Goal: Transaction & Acquisition: Purchase product/service

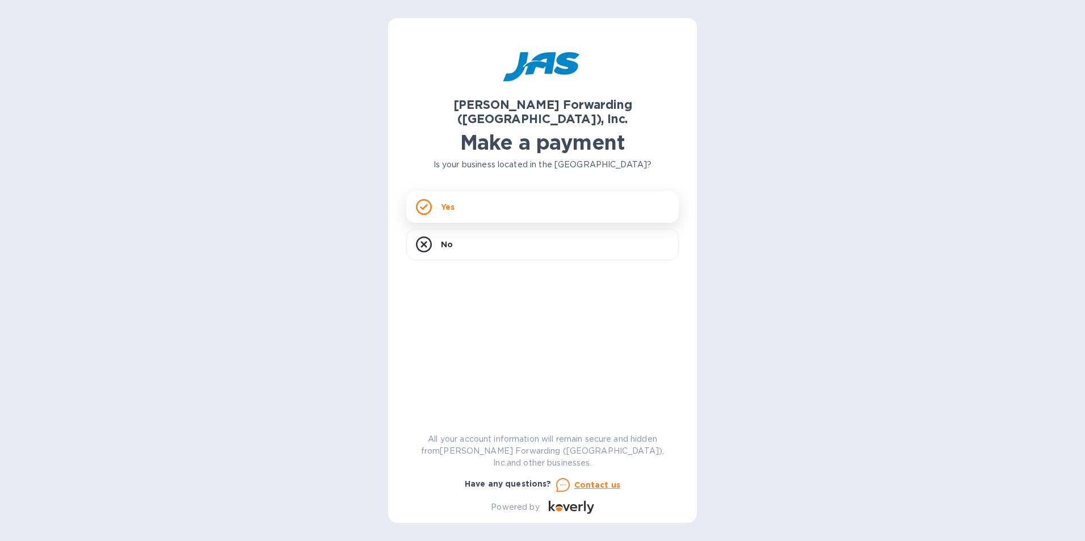
click at [503, 195] on div "Yes" at bounding box center [542, 207] width 272 height 32
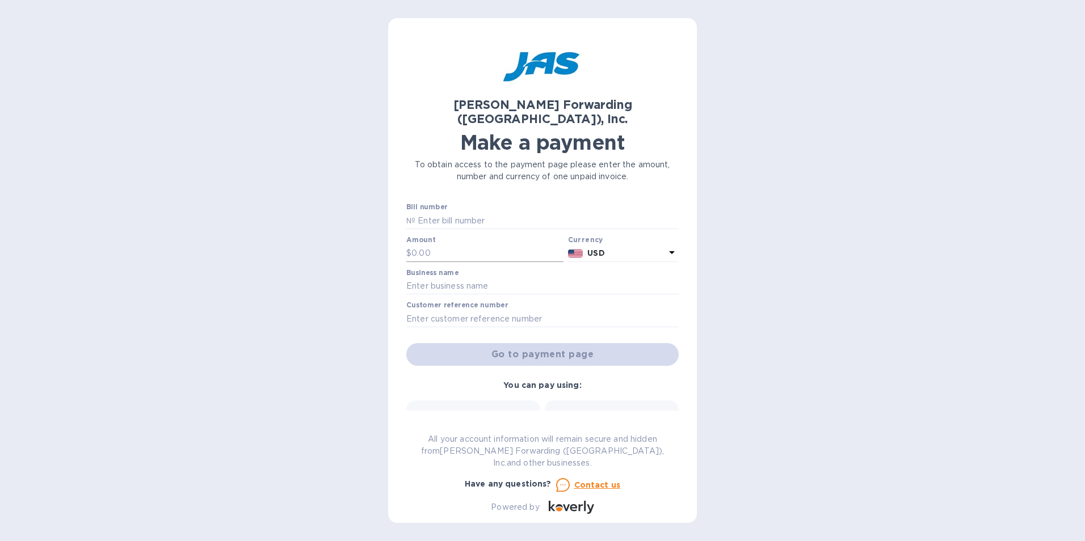
click at [495, 245] on input "text" at bounding box center [487, 253] width 152 height 17
type input "1"
click at [495, 278] on input "text" at bounding box center [542, 286] width 272 height 17
type input "MEI System Inc"
type input "CHI503203970"
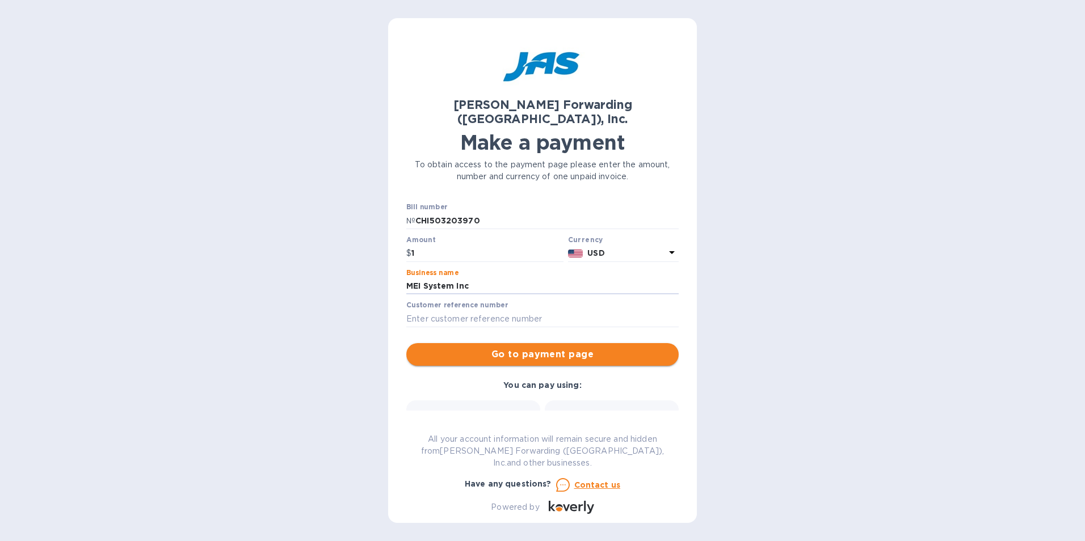
click at [546, 348] on span "Go to payment page" at bounding box center [542, 355] width 254 height 14
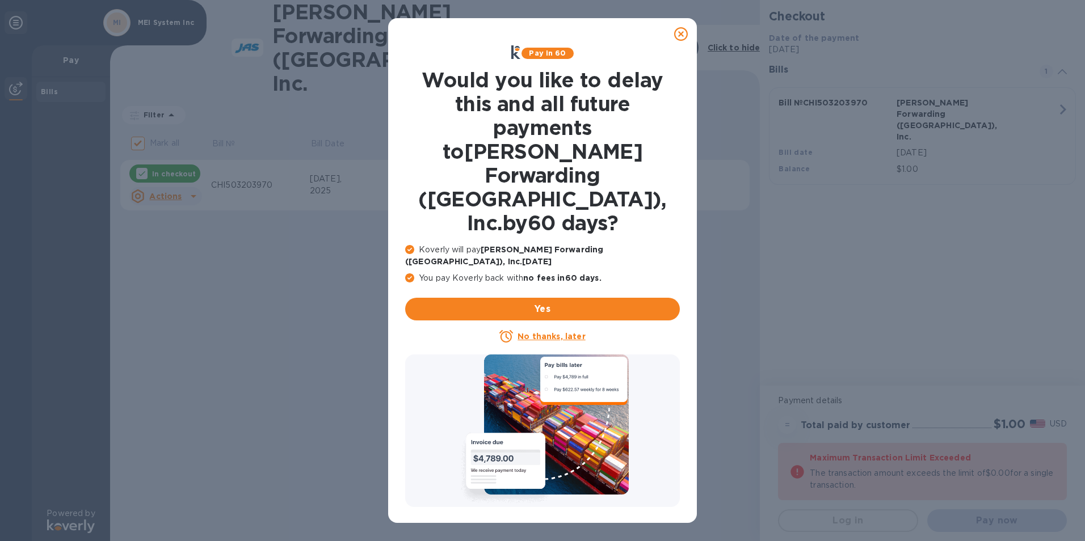
click at [680, 32] on icon at bounding box center [681, 34] width 14 height 14
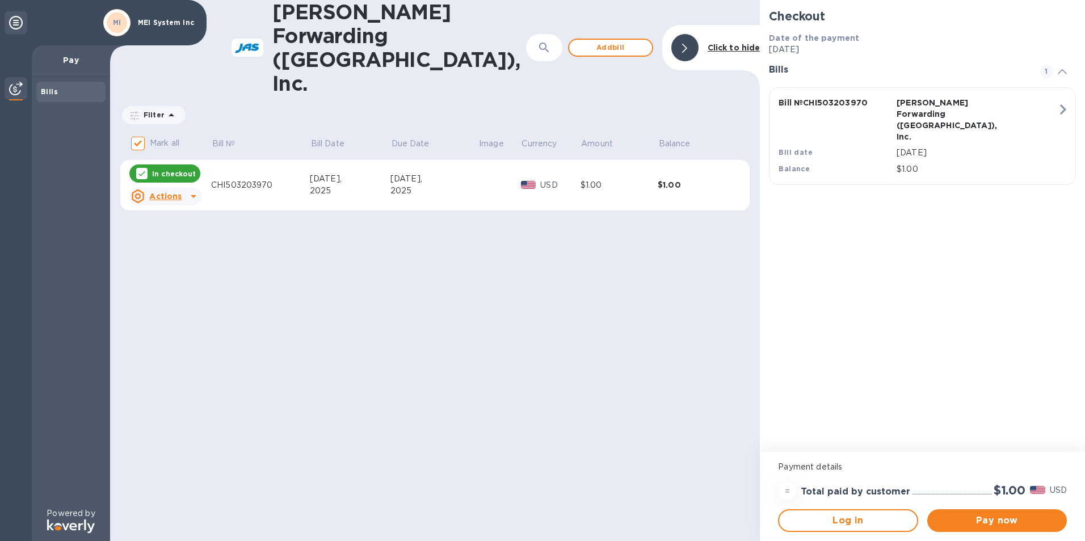
click at [178, 169] on p "In checkout" at bounding box center [174, 174] width 44 height 10
checkbox input "false"
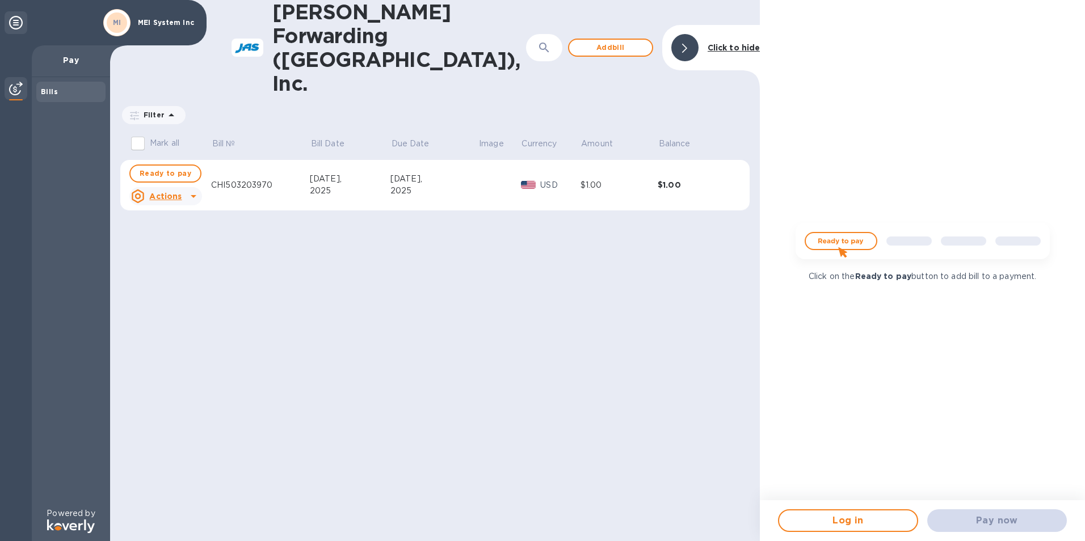
click at [174, 187] on div "Actions" at bounding box center [156, 196] width 55 height 18
click at [168, 217] on b "Delete" at bounding box center [175, 221] width 28 height 9
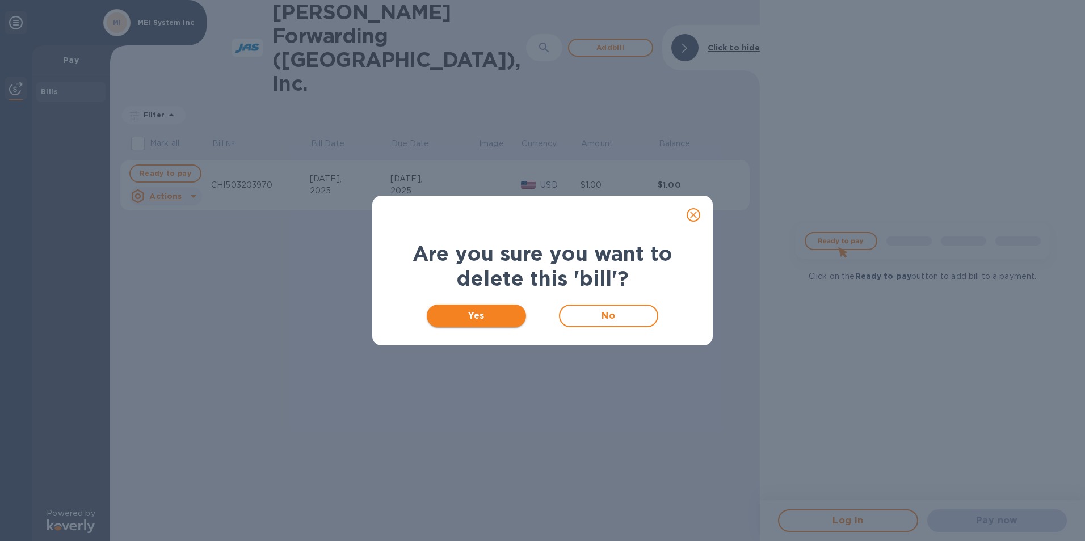
click at [455, 308] on button "Yes" at bounding box center [476, 316] width 99 height 23
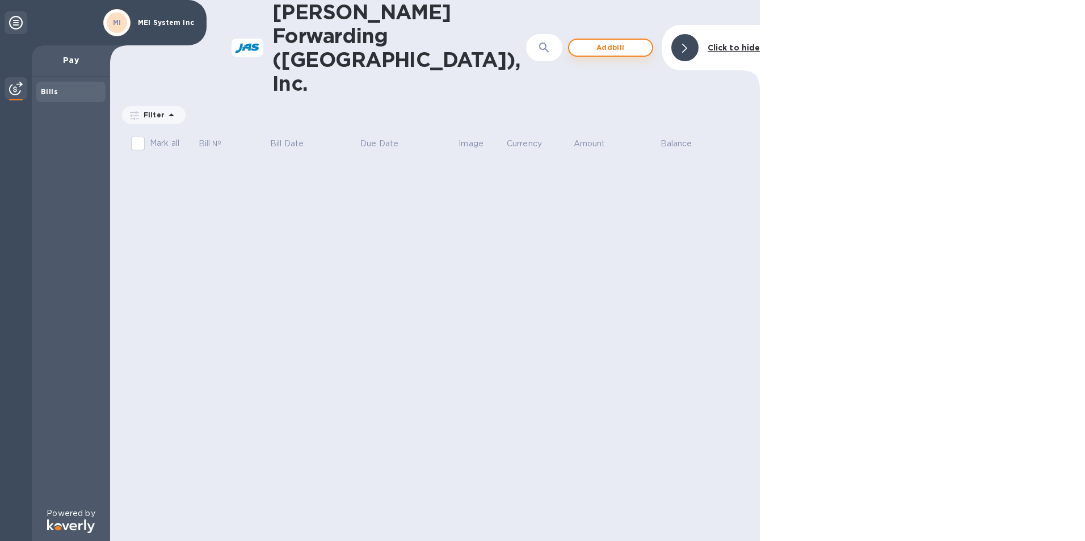
click at [618, 41] on span "Add bill" at bounding box center [610, 48] width 65 height 14
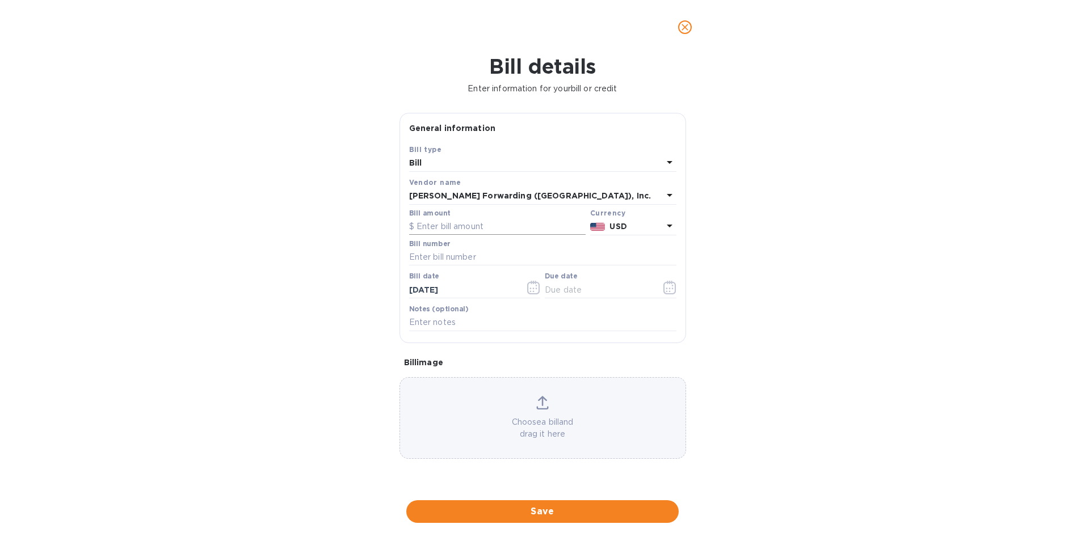
click at [475, 228] on input "text" at bounding box center [497, 227] width 177 height 17
type input "311.00"
type input "CHI503348558"
type input "[DATE]"
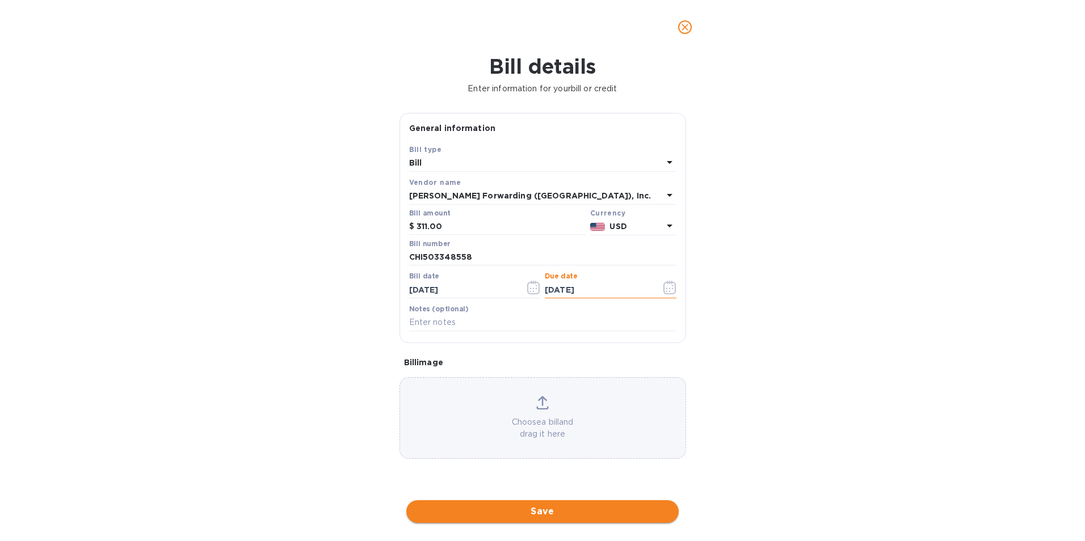
click at [465, 509] on span "Save" at bounding box center [542, 512] width 254 height 14
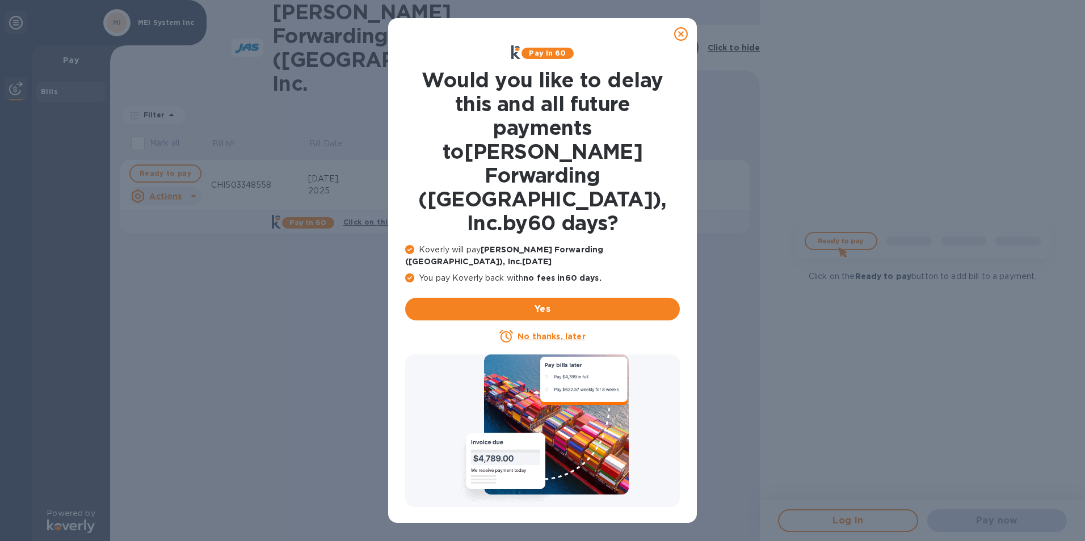
click at [680, 32] on icon at bounding box center [681, 34] width 14 height 14
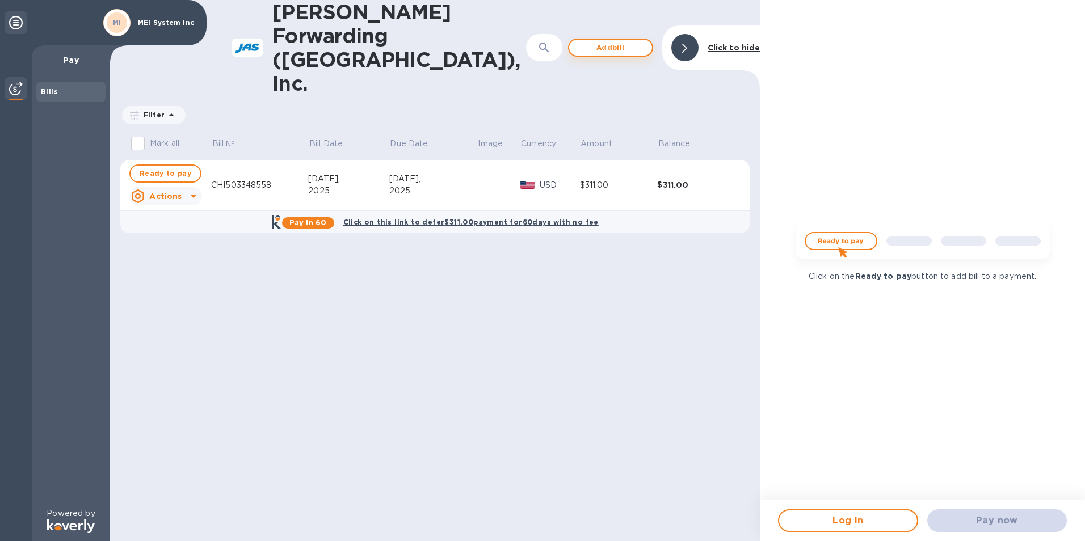
click at [608, 41] on span "Add bill" at bounding box center [610, 48] width 65 height 14
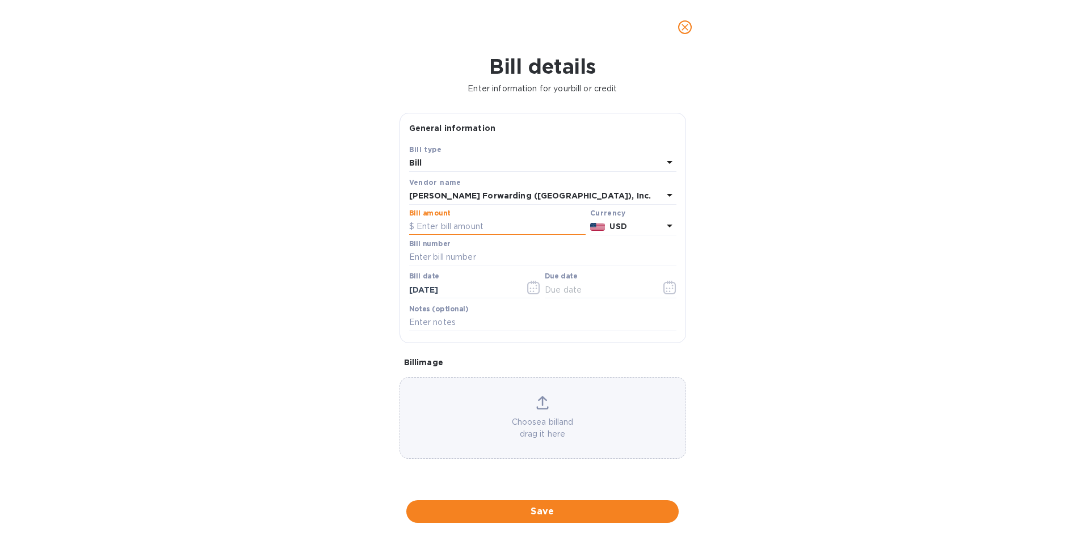
click at [470, 230] on input "text" at bounding box center [497, 227] width 177 height 17
type input "527.97"
type input "CHI503351279"
type input "[DATE]"
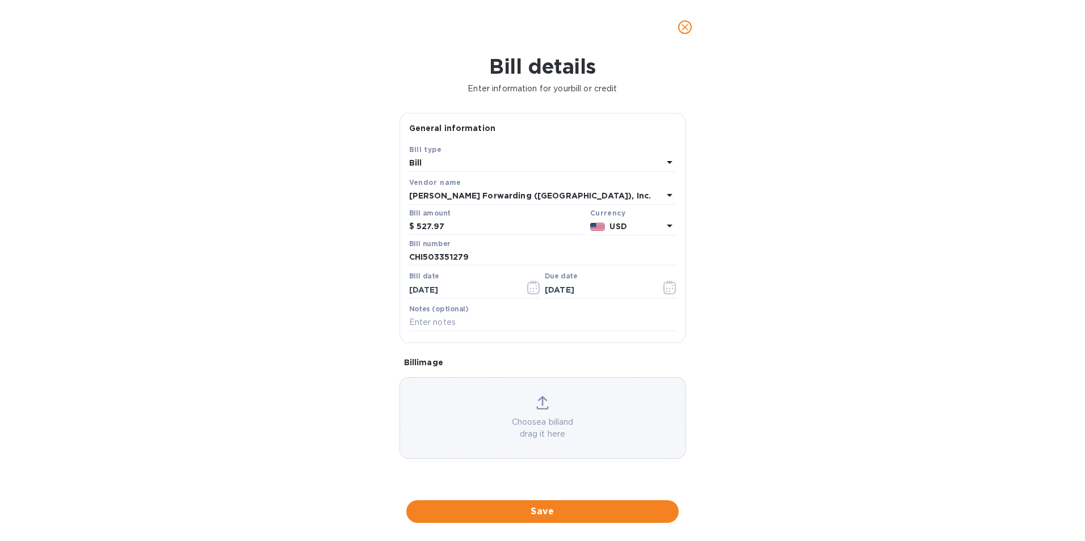
click at [526, 528] on div "Bill details Enter information for your bill or credit General information Save…" at bounding box center [542, 297] width 1085 height 487
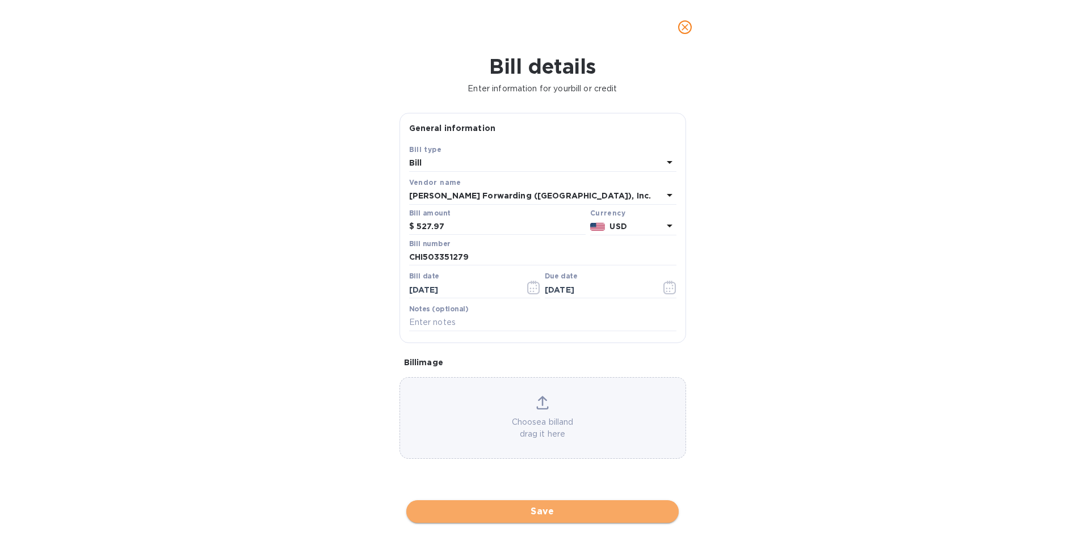
click at [526, 513] on span "Save" at bounding box center [542, 512] width 254 height 14
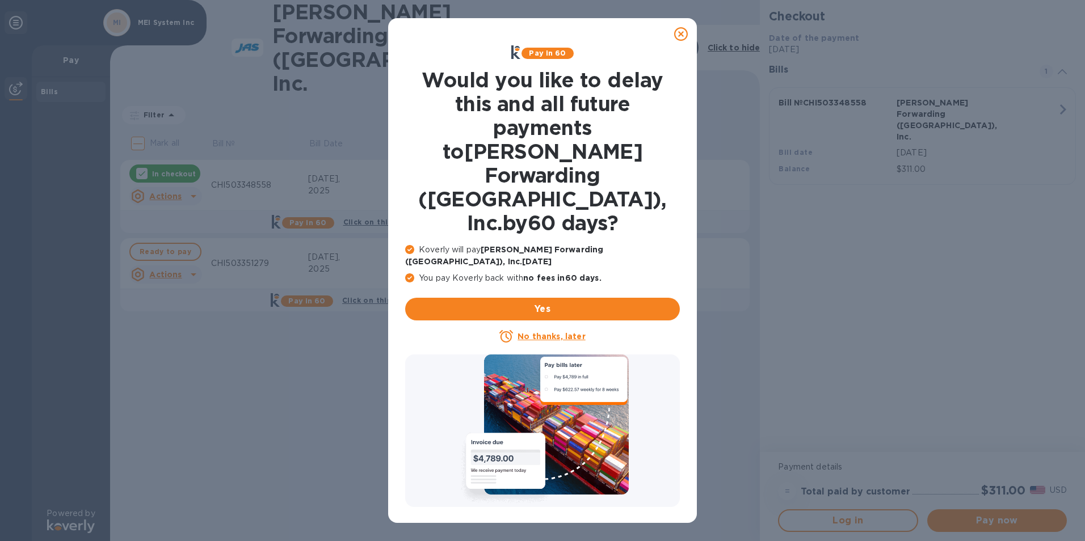
click at [684, 34] on icon at bounding box center [681, 34] width 14 height 14
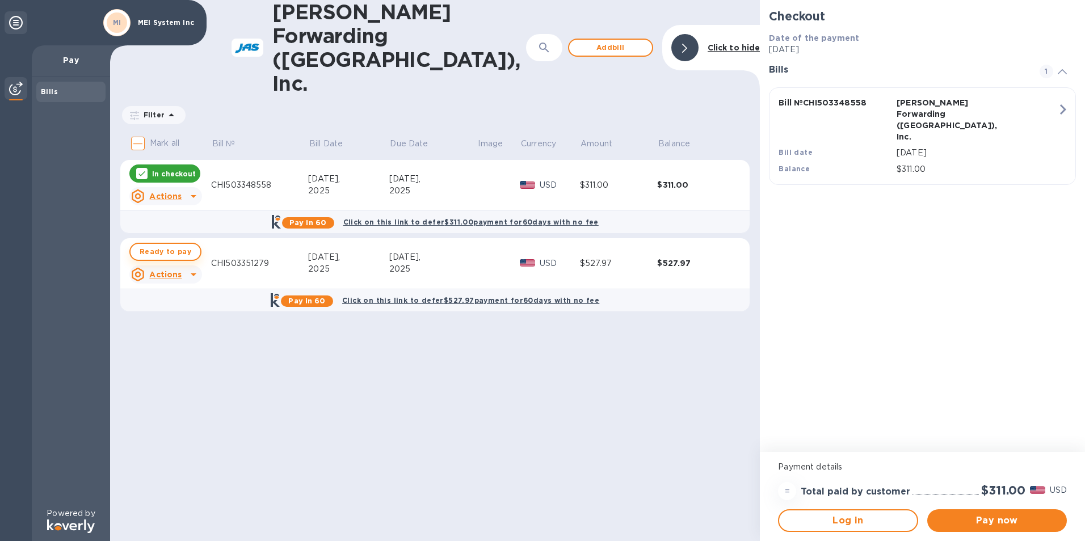
click at [175, 245] on span "Ready to pay" at bounding box center [166, 252] width 52 height 14
checkbox input "true"
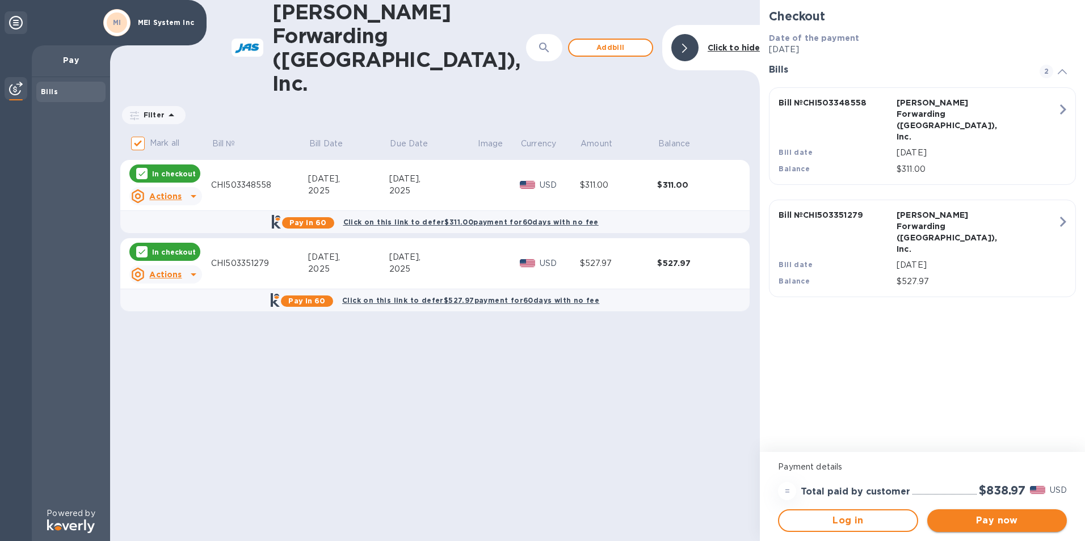
click at [1015, 524] on span "Pay now" at bounding box center [996, 521] width 121 height 14
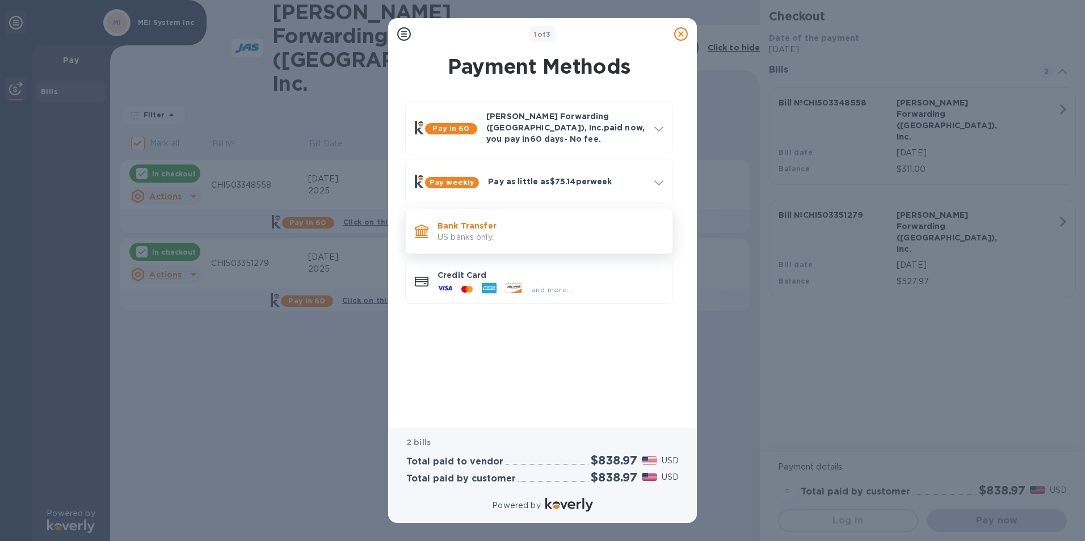
click at [486, 216] on div "Bank Transfer US banks only." at bounding box center [550, 232] width 235 height 32
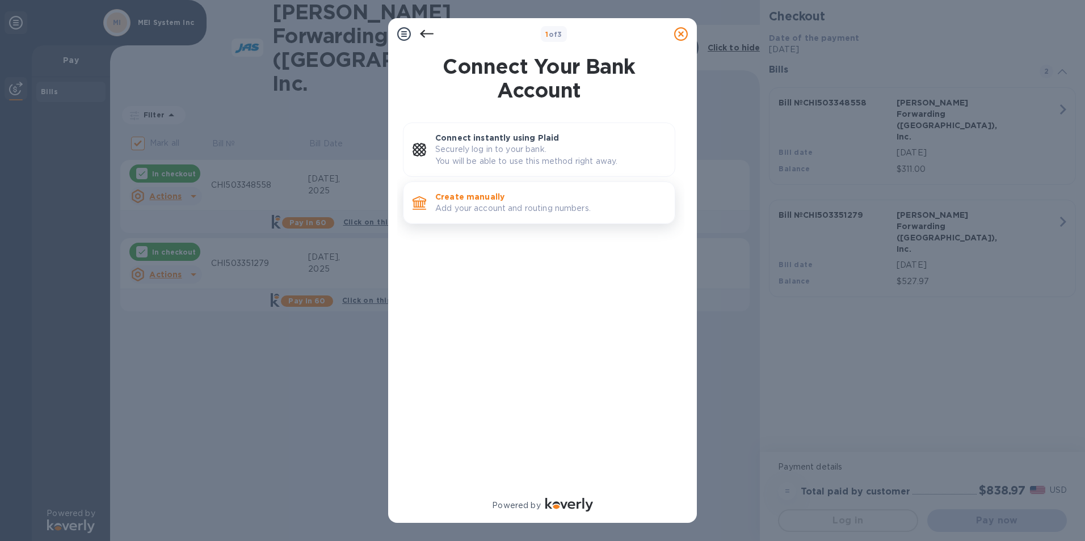
click at [478, 196] on p "Create manually" at bounding box center [550, 196] width 230 height 11
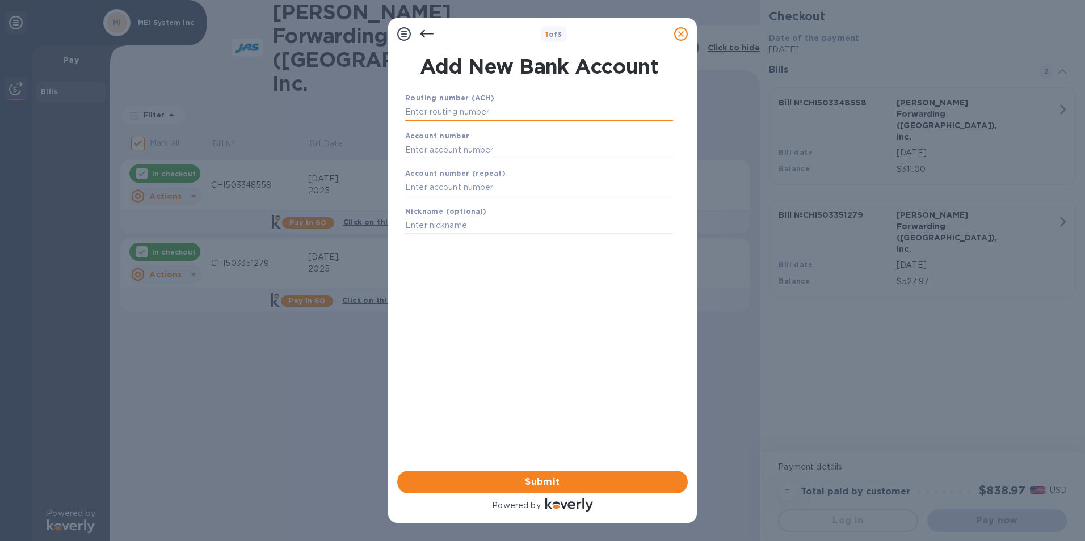
click at [466, 112] on input "text" at bounding box center [539, 112] width 268 height 17
paste input "081904808"
type input "081904808"
click at [463, 144] on div "Account number" at bounding box center [539, 144] width 277 height 38
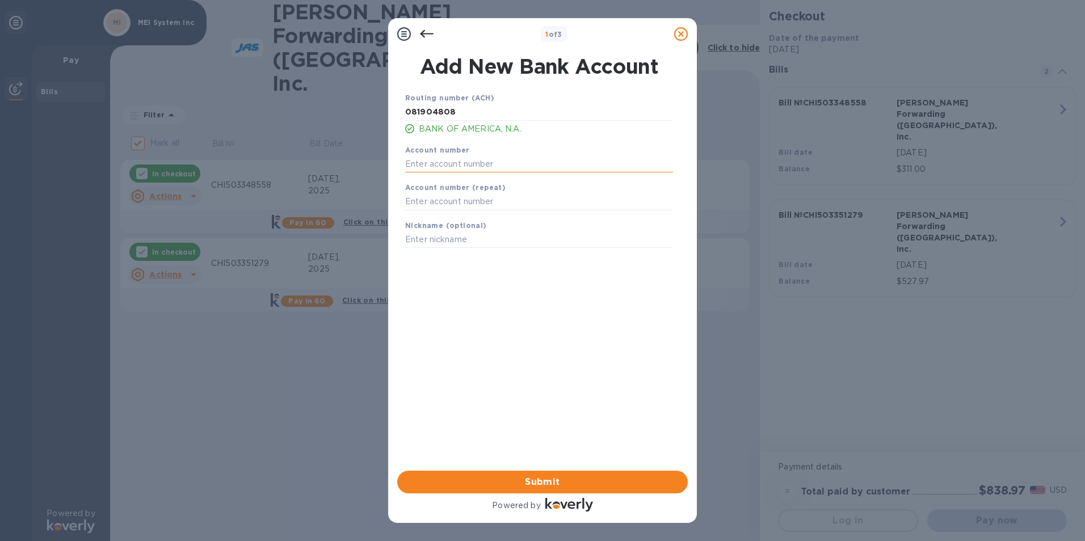
click at [463, 162] on input "text" at bounding box center [539, 164] width 268 height 17
paste input "291016278318"
type input "291016278318"
click at [472, 201] on input "text" at bounding box center [539, 202] width 268 height 17
paste input "291016278318"
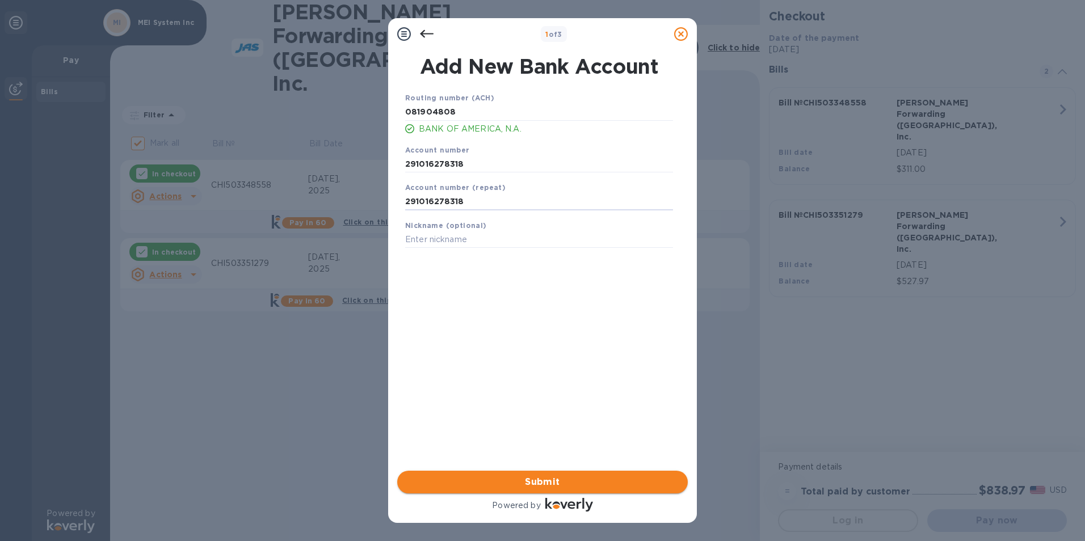
type input "291016278318"
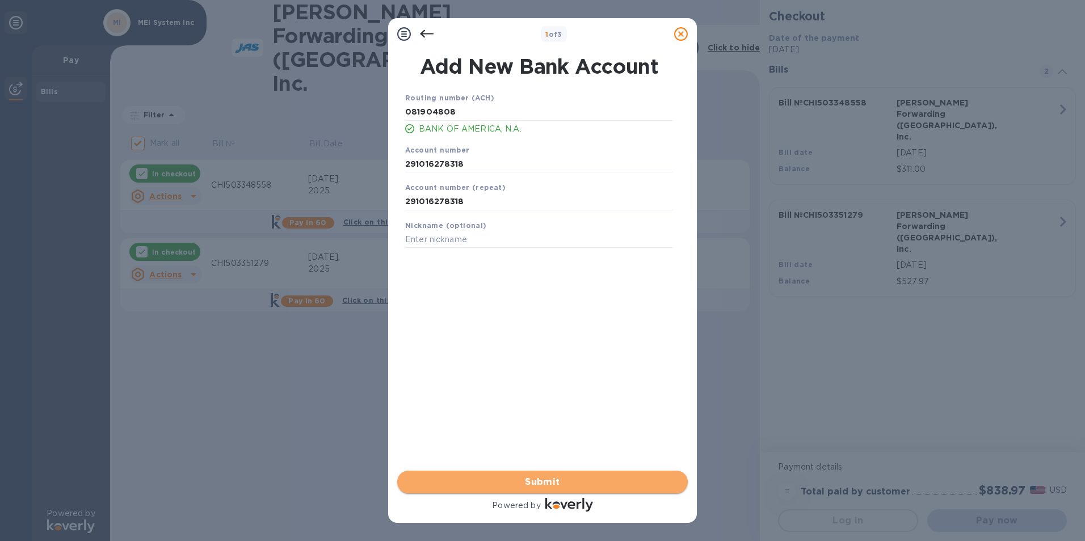
click at [532, 481] on span "Submit" at bounding box center [542, 483] width 272 height 14
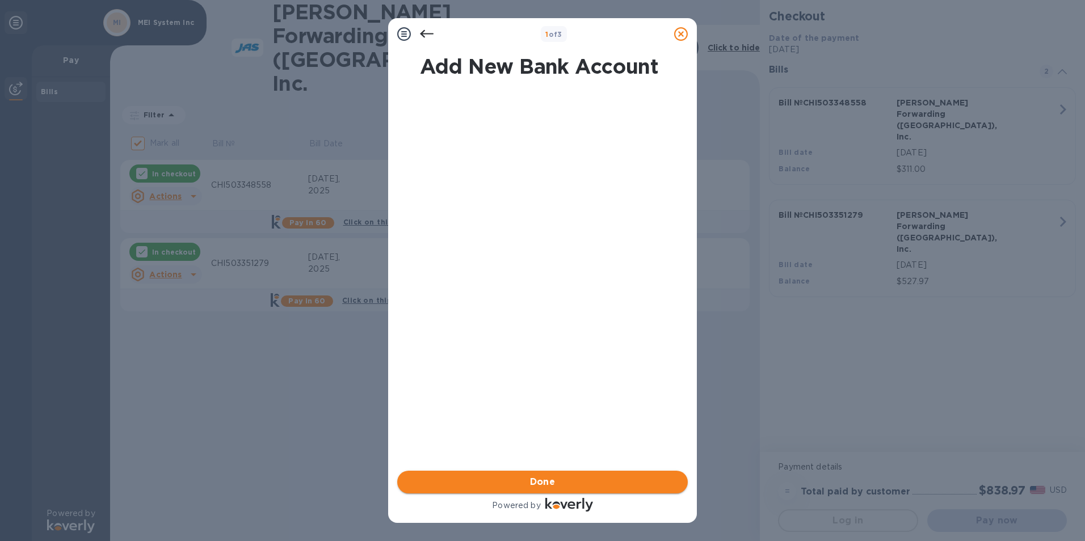
click at [532, 481] on span "Done" at bounding box center [543, 483] width 26 height 14
click at [532, 481] on span "Submit" at bounding box center [542, 483] width 272 height 14
